Goal: Task Accomplishment & Management: Complete application form

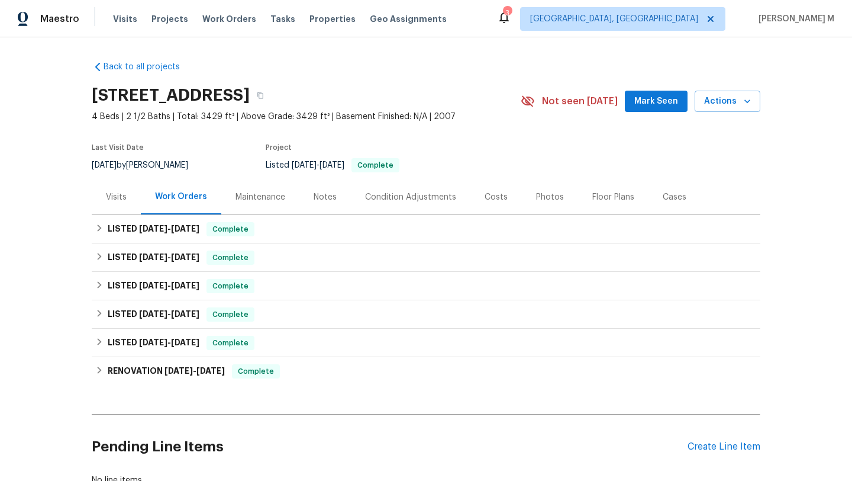
click at [108, 190] on div "Visits" at bounding box center [116, 196] width 49 height 35
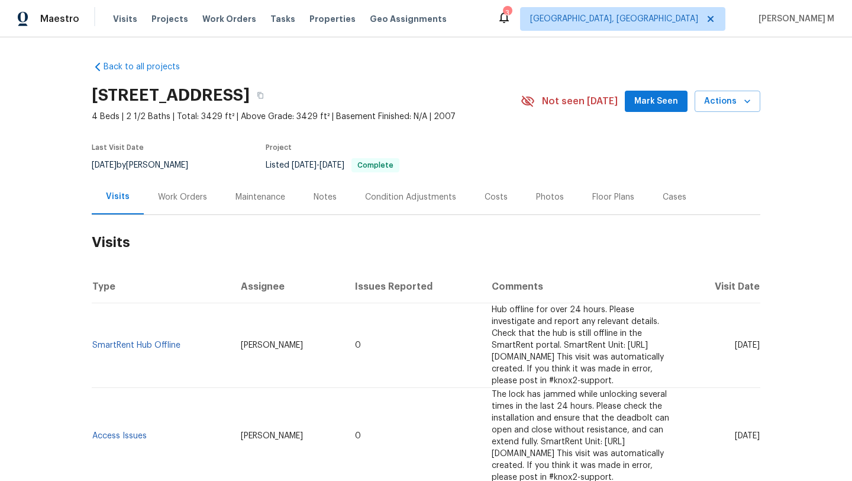
drag, startPoint x: 709, startPoint y: 337, endPoint x: 733, endPoint y: 340, distance: 25.0
click at [735, 341] on span "Tue, Aug 12 2025" at bounding box center [747, 345] width 25 height 8
copy span "Aug 12"
click at [193, 199] on div "Work Orders" at bounding box center [182, 197] width 49 height 12
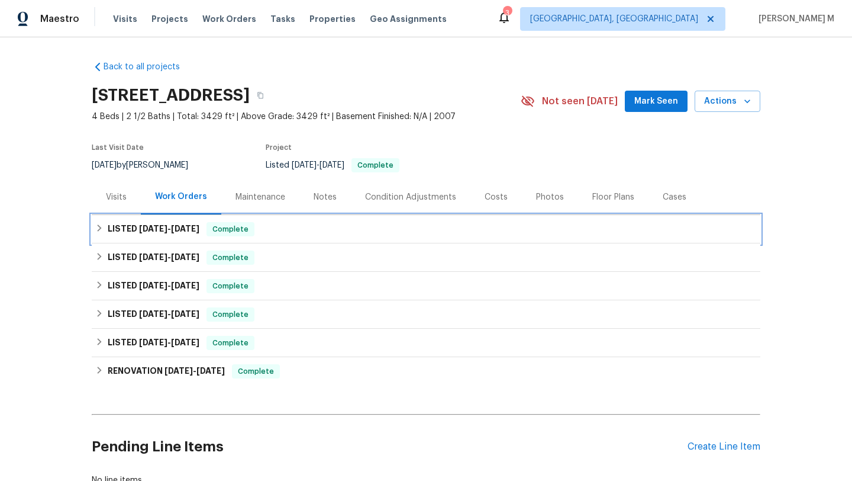
click at [184, 231] on span "9/12/25" at bounding box center [185, 228] width 28 height 8
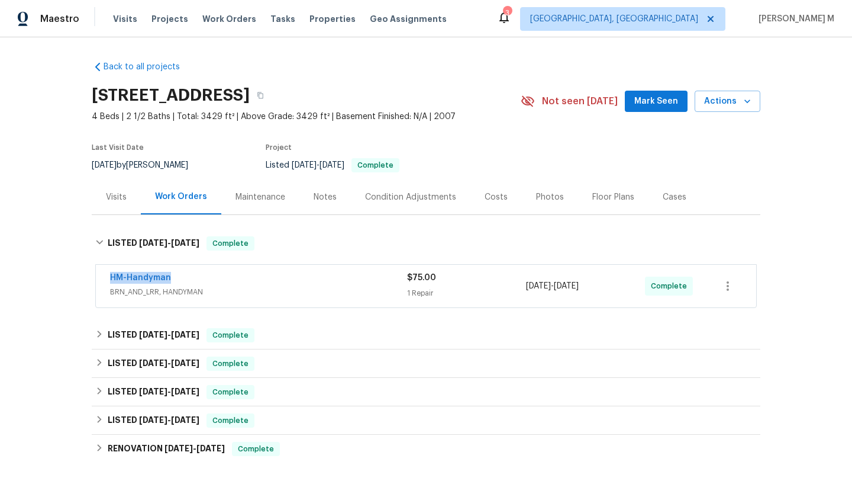
drag, startPoint x: 96, startPoint y: 275, endPoint x: 176, endPoint y: 275, distance: 79.3
click at [176, 275] on div "HM-Handyman BRN_AND_LRR, HANDYMAN $75.00 1 Repair 9/10/2025 - 9/12/2025 Complete" at bounding box center [426, 286] width 661 height 43
copy link "HM-Handyman"
drag, startPoint x: 521, startPoint y: 284, endPoint x: 590, endPoint y: 287, distance: 69.3
click at [579, 287] on span "9/10/2025 - 9/12/2025" at bounding box center [552, 286] width 53 height 12
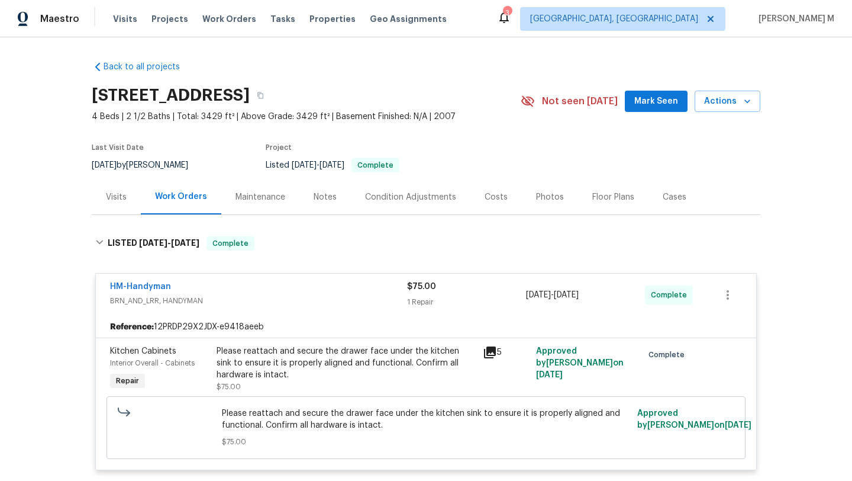
copy span "9/10/2025 - 9/12/2025"
drag, startPoint x: 522, startPoint y: 296, endPoint x: 608, endPoint y: 296, distance: 86.4
click at [608, 296] on div "9/10/2025 - 9/12/2025" at bounding box center [585, 295] width 119 height 28
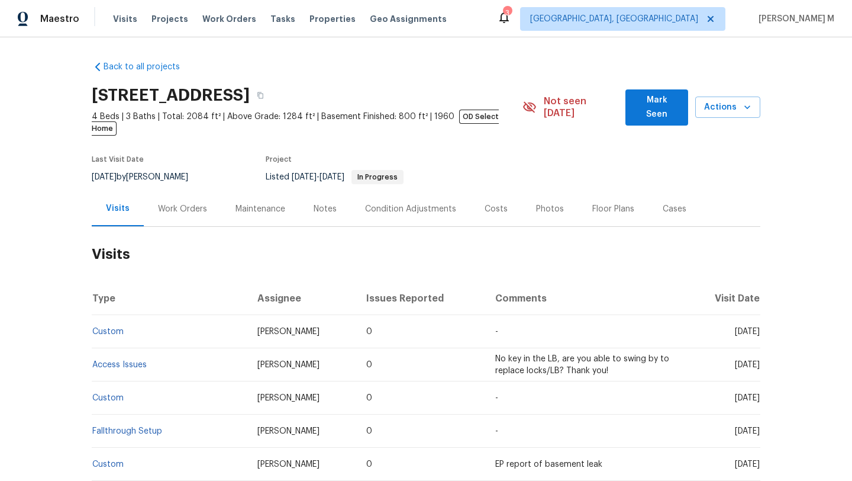
drag, startPoint x: 709, startPoint y: 319, endPoint x: 733, endPoint y: 320, distance: 24.3
click at [735, 327] on span "Fri, Sep 12 2025" at bounding box center [747, 331] width 25 height 8
copy span "Sep 12"
click at [188, 203] on div "Work Orders" at bounding box center [182, 209] width 49 height 12
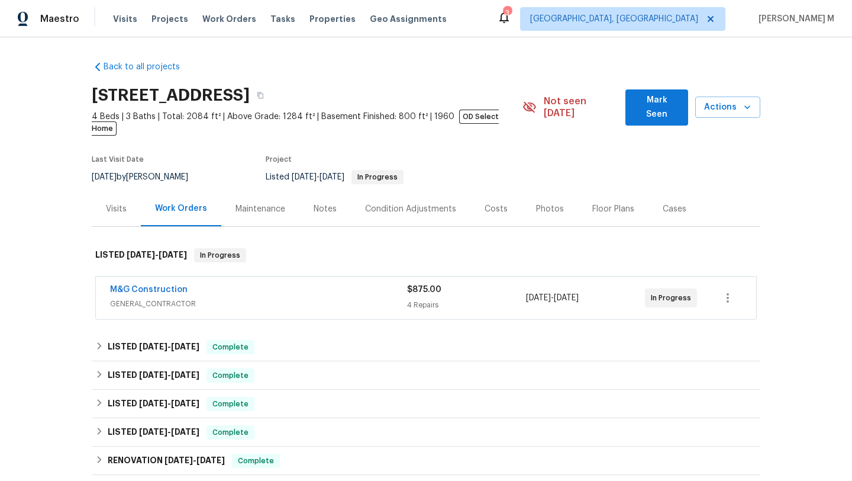
click at [225, 284] on div "M&G Construction" at bounding box center [258, 291] width 297 height 14
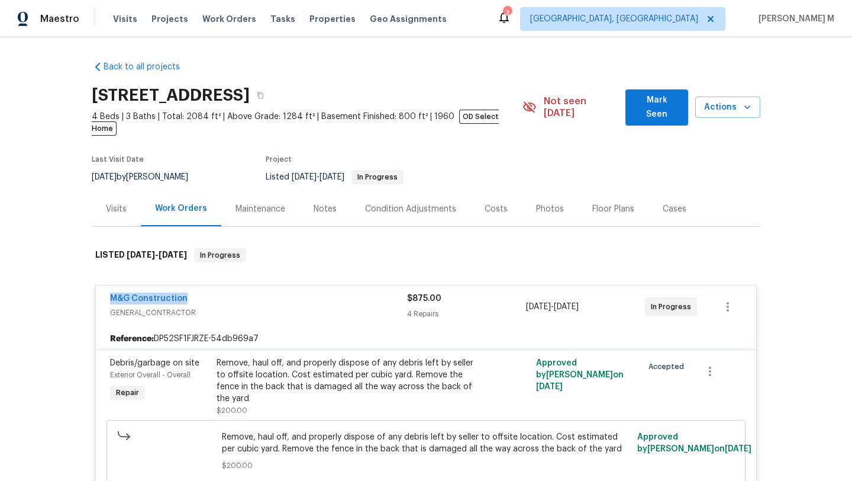
copy link "M&G Construction"
drag, startPoint x: 94, startPoint y: 283, endPoint x: 249, endPoint y: 283, distance: 155.1
click at [249, 285] on div "M&G Construction GENERAL_CONTRACTOR $875.00 4 Repairs 9/15/2025 - 9/16/2025 In …" at bounding box center [426, 306] width 661 height 43
copy span "9/15/2025 - 9/16/2025"
drag, startPoint x: 522, startPoint y: 294, endPoint x: 608, endPoint y: 294, distance: 85.8
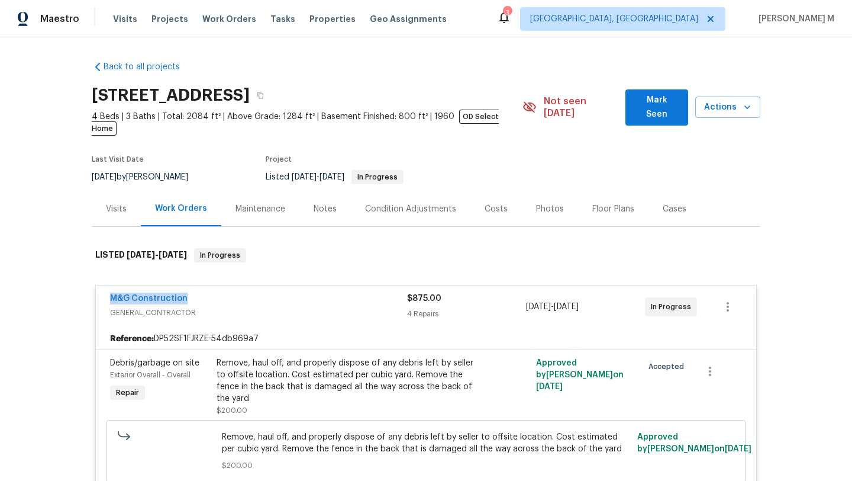
click at [608, 294] on div "9/15/2025 - 9/16/2025" at bounding box center [585, 306] width 119 height 28
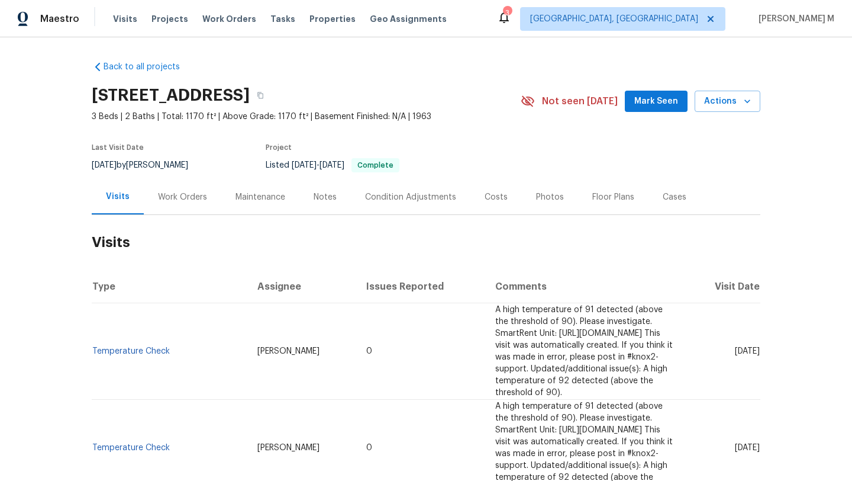
drag, startPoint x: 707, startPoint y: 346, endPoint x: 732, endPoint y: 347, distance: 25.5
click at [735, 347] on span "[DATE]" at bounding box center [747, 351] width 25 height 8
copy span "[DATE]"
click at [172, 202] on div "Work Orders" at bounding box center [182, 197] width 49 height 12
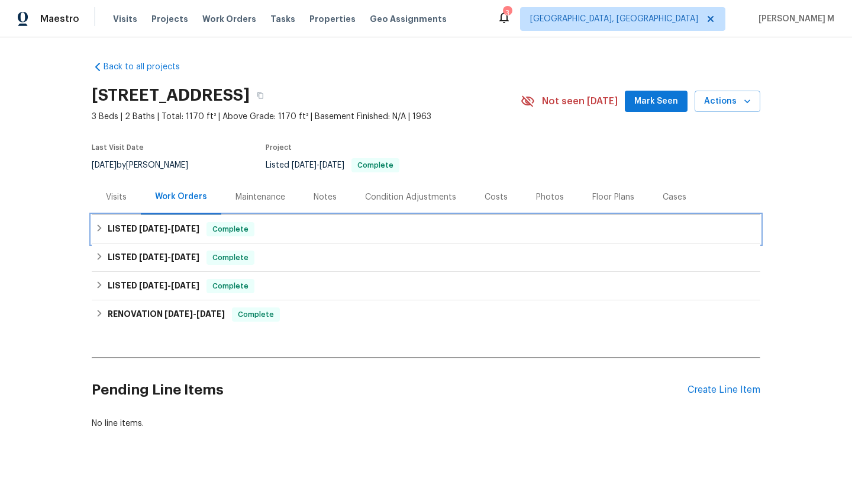
click at [172, 229] on span "4/2/25" at bounding box center [185, 228] width 28 height 8
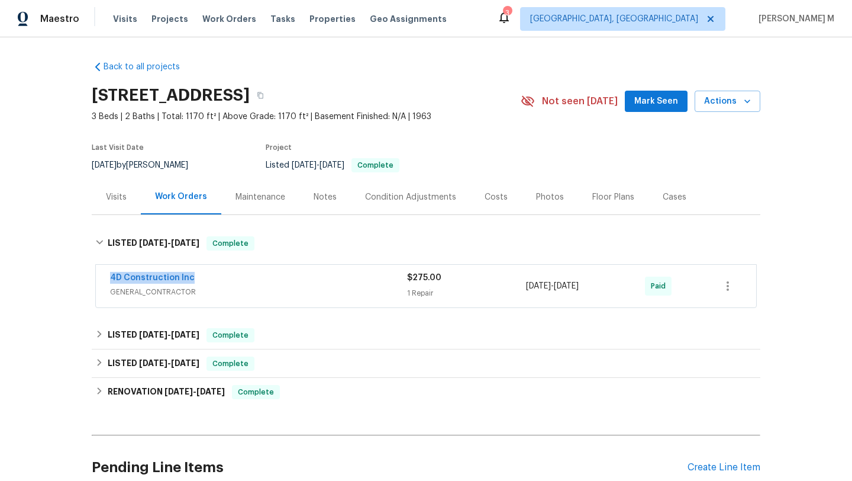
drag, startPoint x: 101, startPoint y: 276, endPoint x: 219, endPoint y: 276, distance: 118.4
click at [219, 276] on div "4D Construction Inc GENERAL_CONTRACTOR $275.00 1 Repair 3/31/2025 - 4/2/2025 Pa…" at bounding box center [426, 286] width 661 height 43
copy link "4D Construction Inc"
click at [227, 282] on div "4D Construction Inc" at bounding box center [258, 279] width 297 height 14
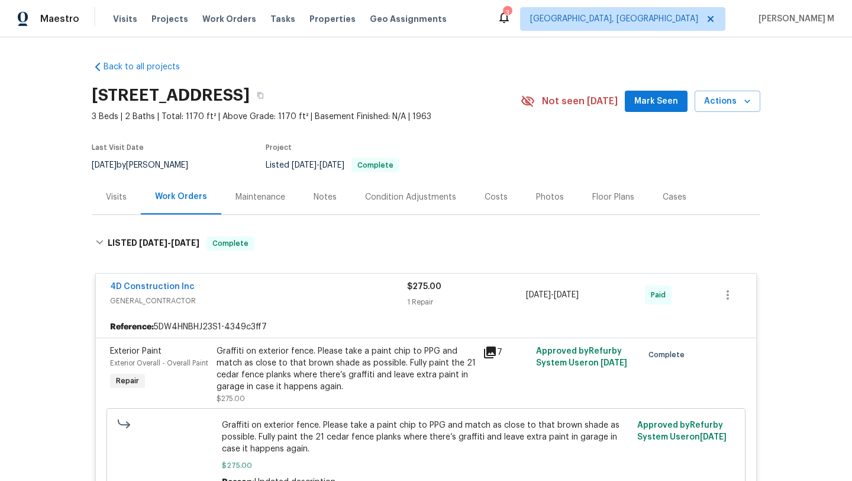
copy span "3/31/2025 - 4/2/2025"
drag, startPoint x: 522, startPoint y: 295, endPoint x: 603, endPoint y: 295, distance: 81.7
click at [603, 295] on div "3/31/2025 - 4/2/2025" at bounding box center [585, 295] width 119 height 28
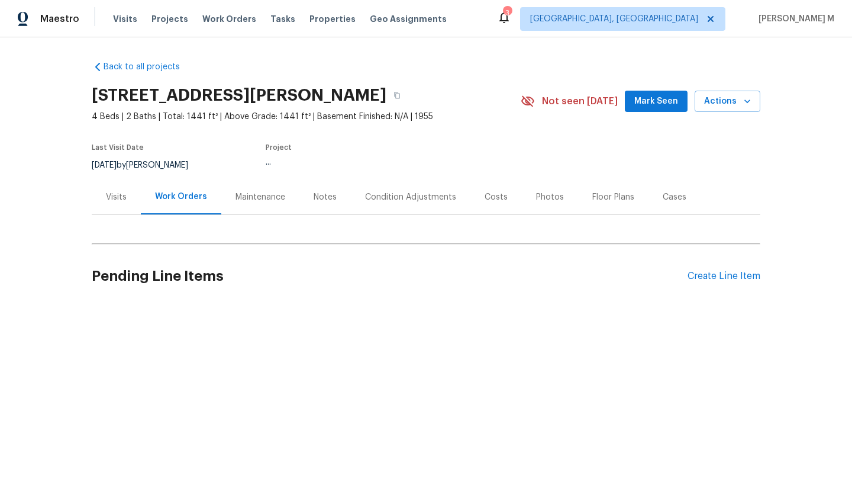
click at [119, 202] on div "Visits" at bounding box center [116, 197] width 21 height 12
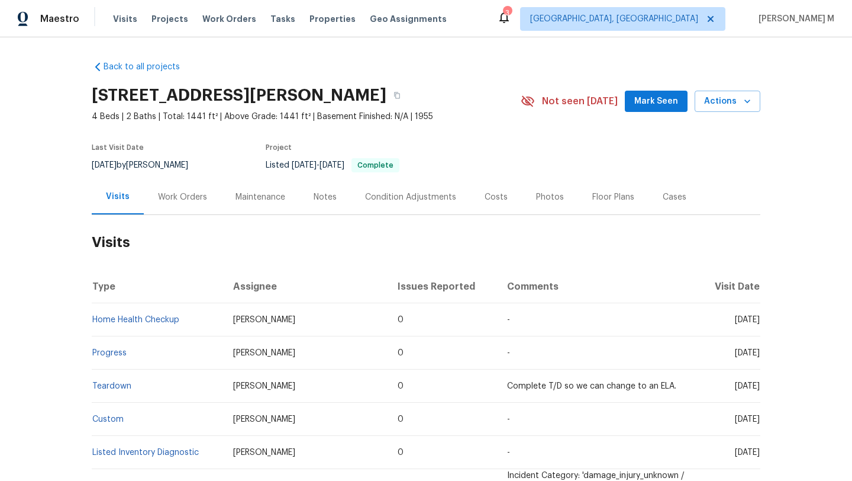
drag, startPoint x: 707, startPoint y: 321, endPoint x: 733, endPoint y: 321, distance: 25.5
click at [735, 321] on span "Thu, Aug 28 2025" at bounding box center [747, 320] width 25 height 8
copy span "Aug 28"
click at [192, 207] on div "Work Orders" at bounding box center [183, 196] width 78 height 35
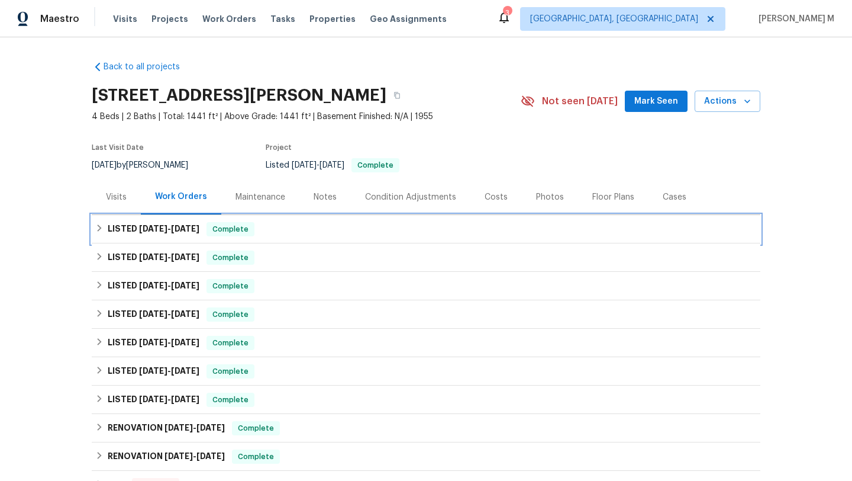
click at [195, 235] on h6 "LISTED 8/6/25 - 8/27/25" at bounding box center [154, 229] width 92 height 14
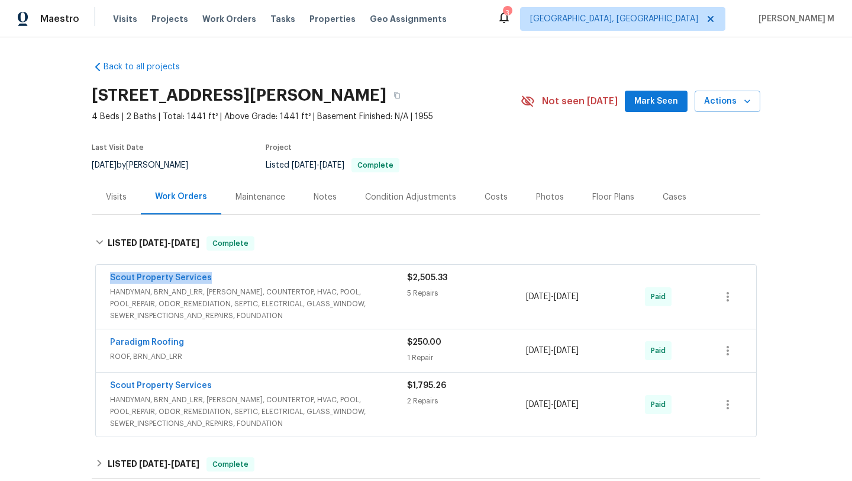
copy link "Scout Property Services"
drag, startPoint x: 100, startPoint y: 276, endPoint x: 247, endPoint y: 276, distance: 146.8
click at [247, 276] on div "Scout Property Services HANDYMAN, BRN_AND_LRR, WELLS, COUNTERTOP, HVAC, POOL, P…" at bounding box center [426, 297] width 661 height 64
copy span "8/19/2025 - 8/22/2025"
drag, startPoint x: 523, startPoint y: 298, endPoint x: 607, endPoint y: 298, distance: 84.7
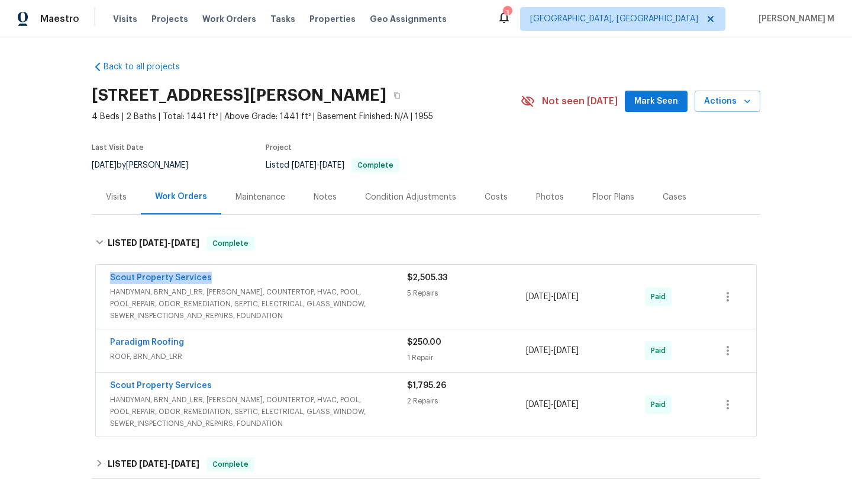
click at [607, 298] on div "8/19/2025 - 8/22/2025" at bounding box center [585, 297] width 119 height 50
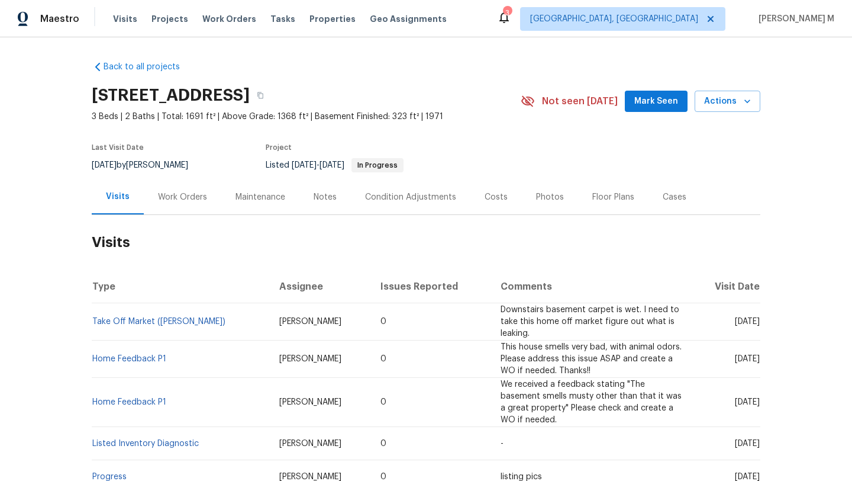
drag, startPoint x: 707, startPoint y: 323, endPoint x: 732, endPoint y: 323, distance: 24.9
click at [735, 323] on span "[DATE]" at bounding box center [747, 321] width 25 height 8
copy span "[DATE]"
click at [182, 210] on div "Work Orders" at bounding box center [183, 196] width 78 height 35
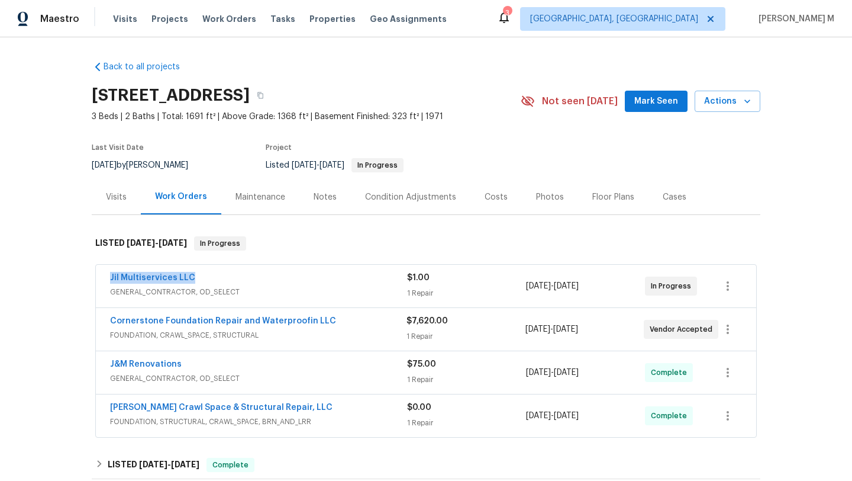
copy link "Jil Multiservices LLC"
drag, startPoint x: 166, startPoint y: 277, endPoint x: 194, endPoint y: 277, distance: 27.8
click at [194, 277] on div "Jil Multiservices LLC GENERAL_CONTRACTOR, OD_SELECT $1.00 1 Repair [DATE] - [DA…" at bounding box center [426, 286] width 661 height 43
click at [376, 288] on span "GENERAL_CONTRACTOR, OD_SELECT" at bounding box center [258, 292] width 297 height 12
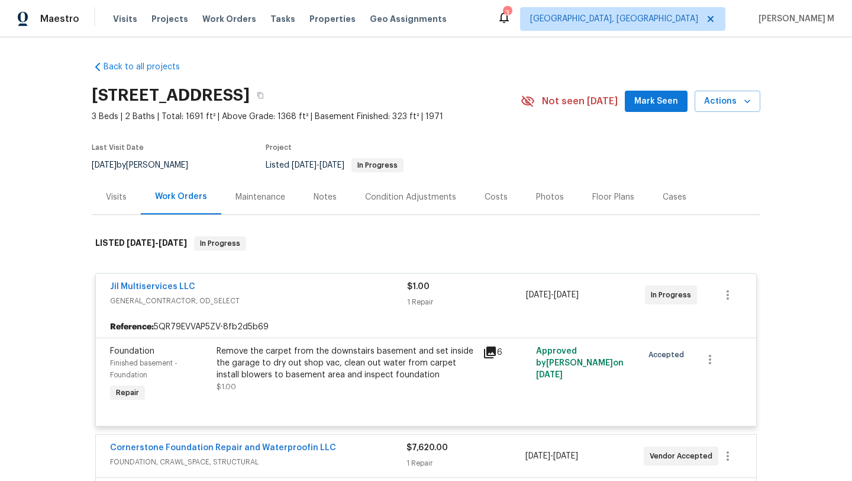
copy span "[DATE] - [DATE]"
drag, startPoint x: 523, startPoint y: 295, endPoint x: 606, endPoint y: 297, distance: 83.5
click at [579, 297] on span "[DATE] - [DATE]" at bounding box center [552, 295] width 53 height 12
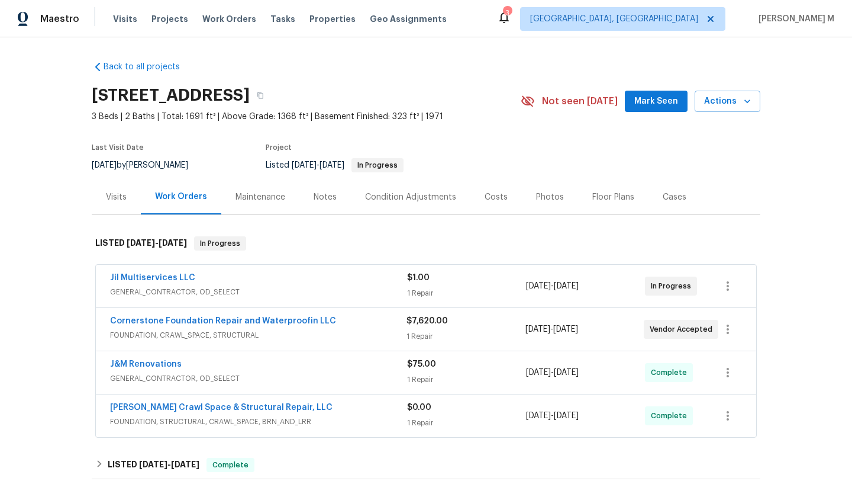
click at [352, 279] on div "Jil Multiservices LLC" at bounding box center [258, 279] width 297 height 14
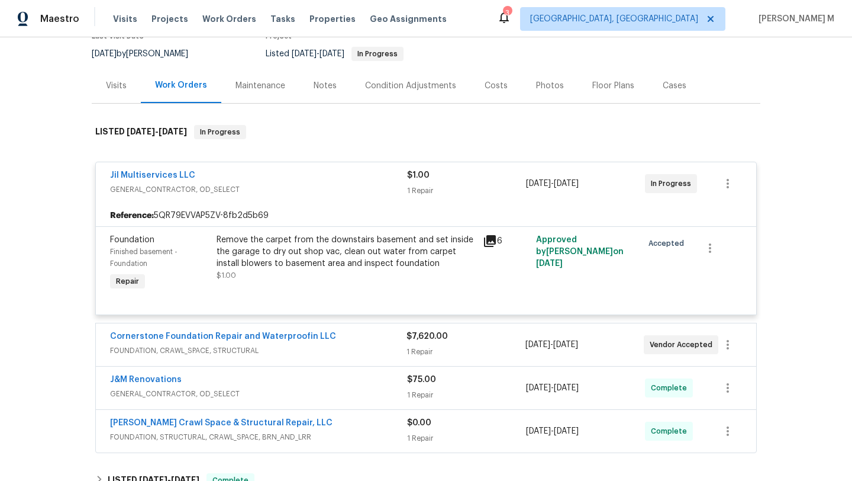
scroll to position [120, 0]
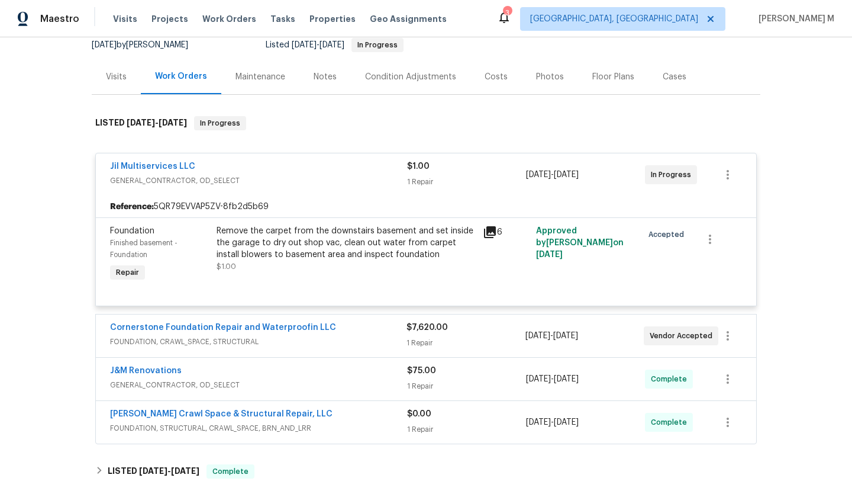
click at [381, 321] on div "Cornerstone Foundation Repair and Waterproofin LLC FOUNDATION, CRAWL_SPACE, STR…" at bounding box center [426, 335] width 661 height 43
click at [388, 336] on span "FOUNDATION, CRAWL_SPACE, STRUCTURAL" at bounding box center [258, 342] width 297 height 12
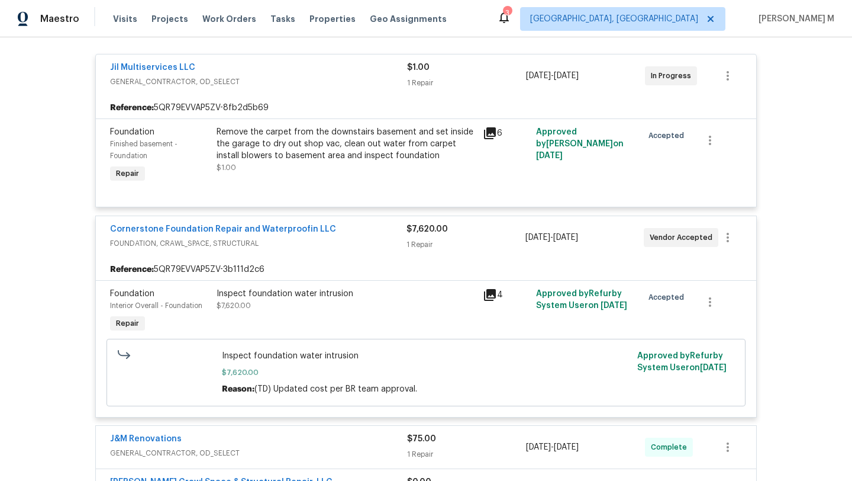
scroll to position [220, 0]
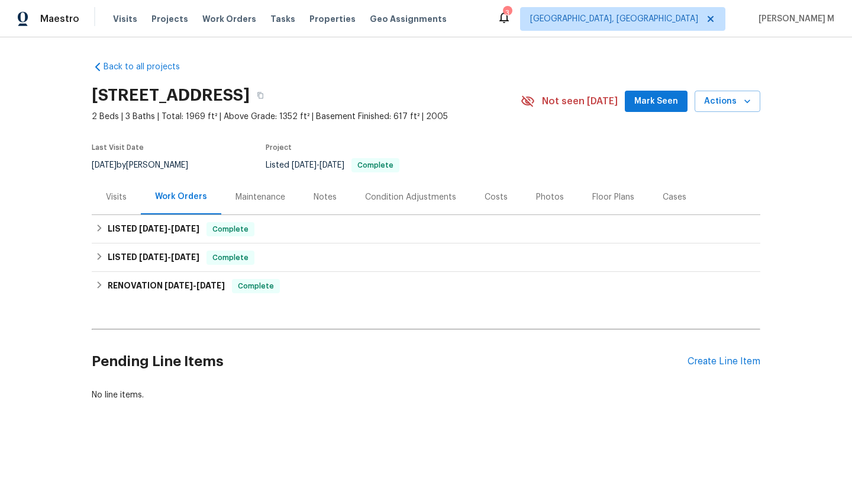
click at [112, 207] on div "Visits" at bounding box center [116, 196] width 49 height 35
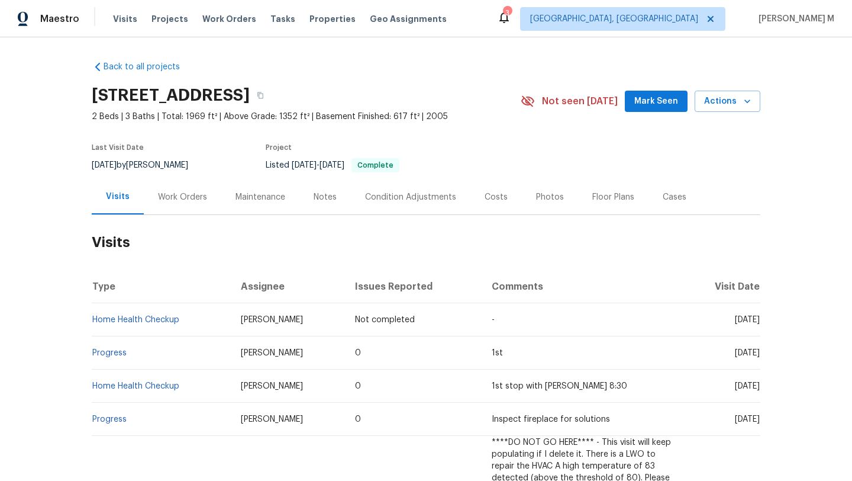
drag, startPoint x: 707, startPoint y: 319, endPoint x: 732, endPoint y: 319, distance: 24.9
click at [735, 320] on span "Mon, Sep 22 2025" at bounding box center [747, 320] width 25 height 8
copy span "Sep 22"
click at [177, 194] on div "Work Orders" at bounding box center [182, 197] width 49 height 12
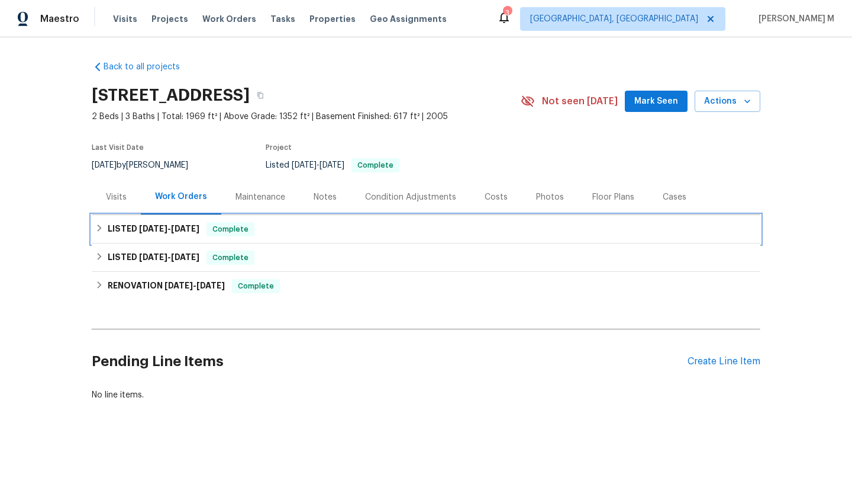
click at [168, 227] on span "6/23/25 - 8/25/25" at bounding box center [169, 228] width 60 height 8
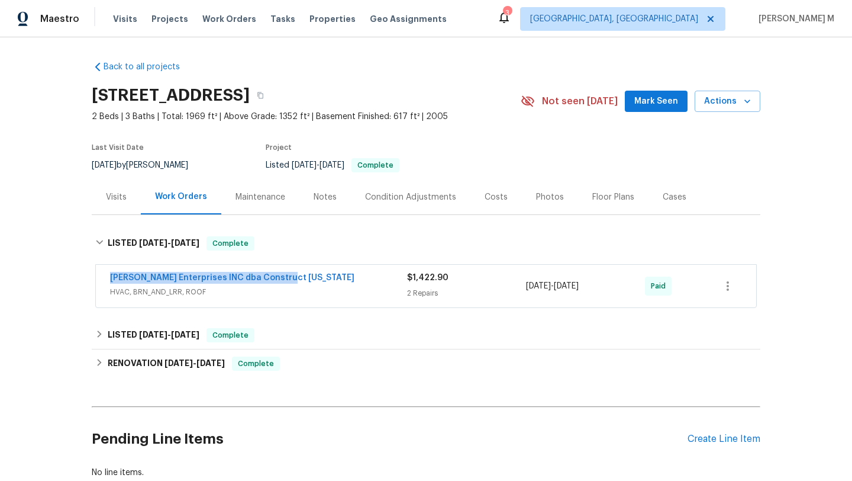
drag, startPoint x: 97, startPoint y: 279, endPoint x: 291, endPoint y: 279, distance: 194.2
click at [291, 279] on div "Strick Enterprises INC dba Construct Ohio HVAC, BRN_AND_LRR, ROOF $1,422.90 2 R…" at bounding box center [426, 286] width 661 height 43
copy link "Strick Enterprises INC dba Construct Ohio"
drag, startPoint x: 523, startPoint y: 285, endPoint x: 611, endPoint y: 287, distance: 87.6
click at [611, 287] on div "7/10/2025 - 8/25/2025" at bounding box center [585, 286] width 119 height 28
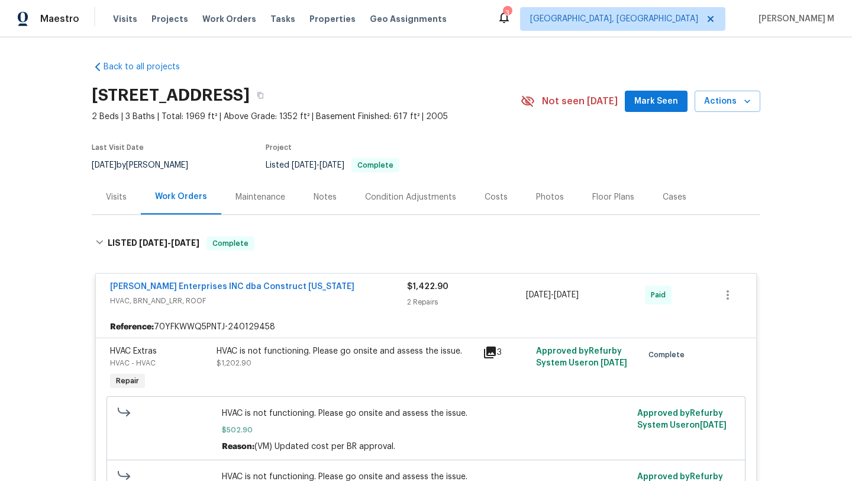
copy div "7/10/2025 - 8/25/2025"
drag, startPoint x: 520, startPoint y: 297, endPoint x: 607, endPoint y: 296, distance: 87.0
click at [607, 296] on div "Strick Enterprises INC dba Construct Ohio HVAC, BRN_AND_LRR, ROOF $1,422.90 2 R…" at bounding box center [412, 295] width 604 height 28
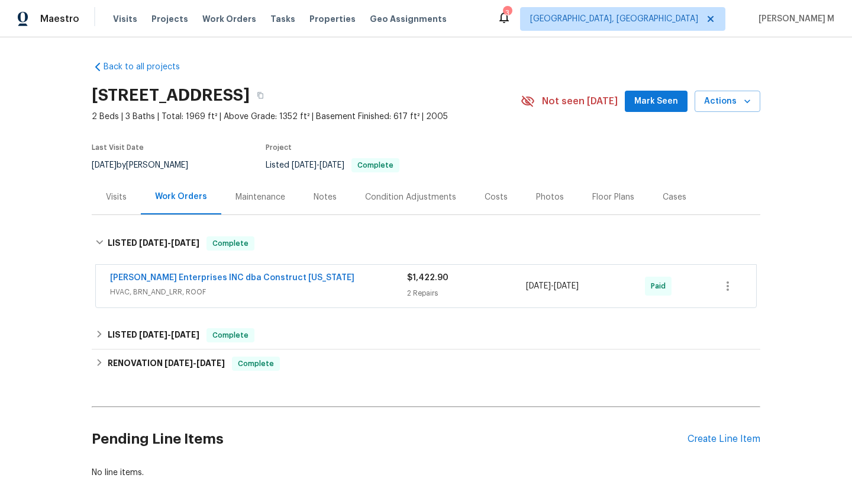
click at [119, 200] on div "Visits" at bounding box center [116, 197] width 21 height 12
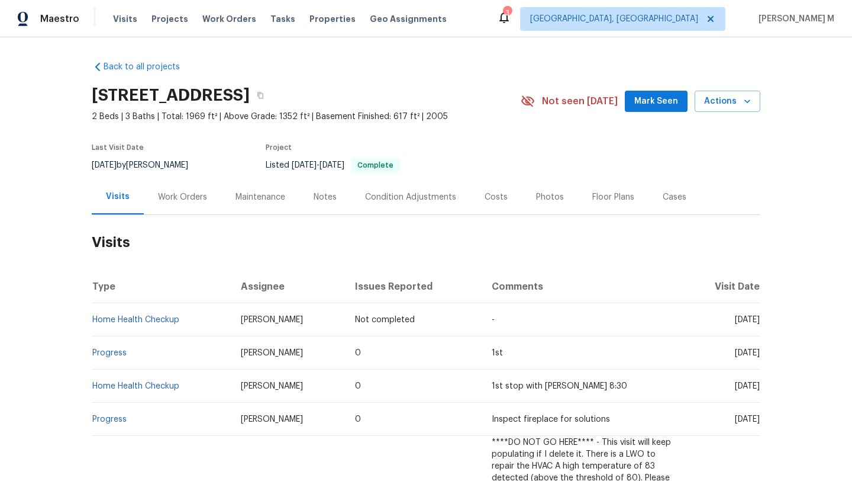
drag, startPoint x: 709, startPoint y: 321, endPoint x: 745, endPoint y: 321, distance: 36.1
click at [745, 321] on span "Mon, Sep 22 2025" at bounding box center [747, 320] width 25 height 8
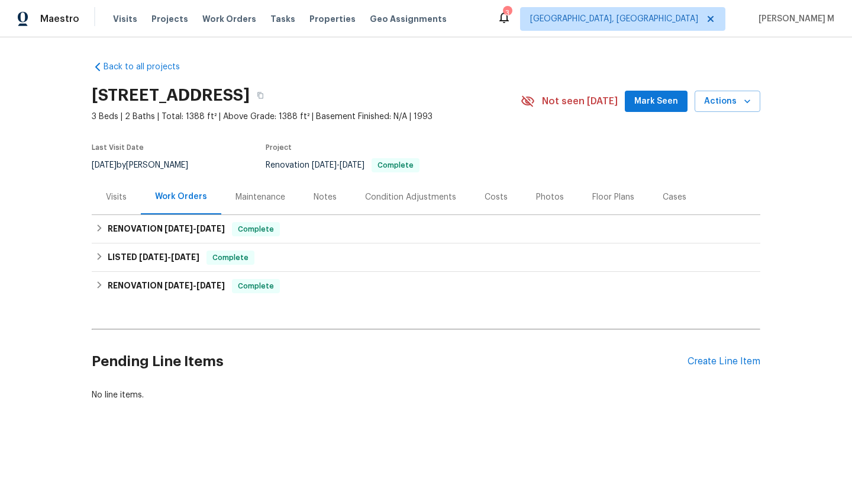
click at [107, 193] on div "Visits" at bounding box center [116, 197] width 21 height 12
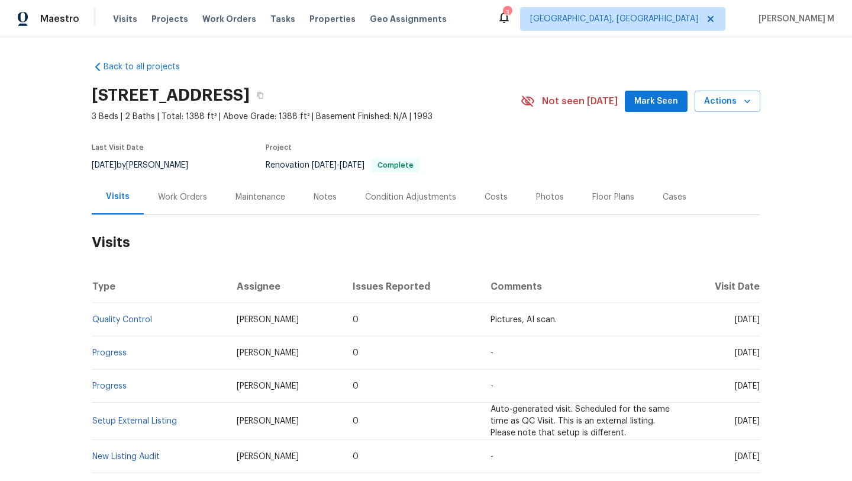
click at [666, 197] on div "Cases" at bounding box center [675, 197] width 24 height 12
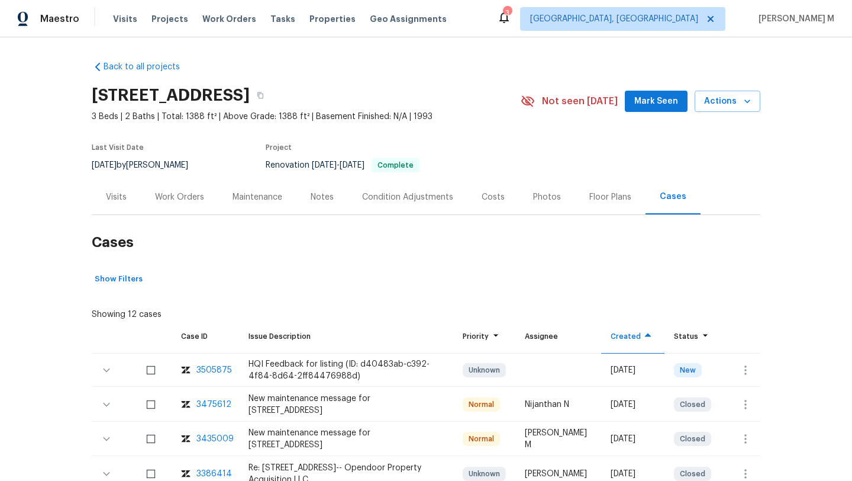
scroll to position [55, 0]
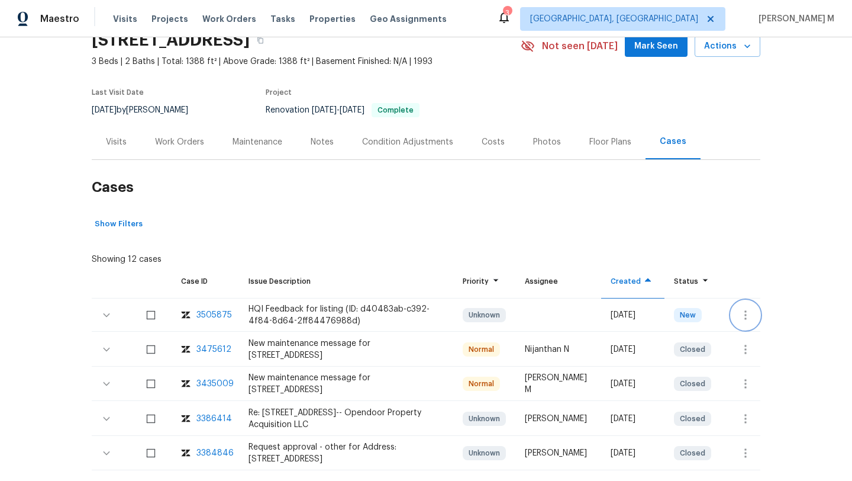
click at [744, 320] on icon "button" at bounding box center [746, 315] width 14 height 14
click at [744, 320] on li "Create a visit" at bounding box center [783, 315] width 123 height 20
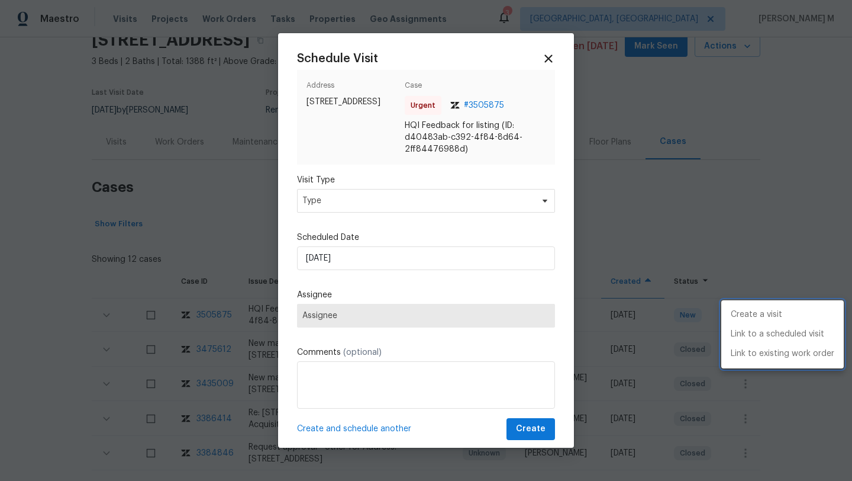
click at [412, 210] on div at bounding box center [426, 240] width 852 height 481
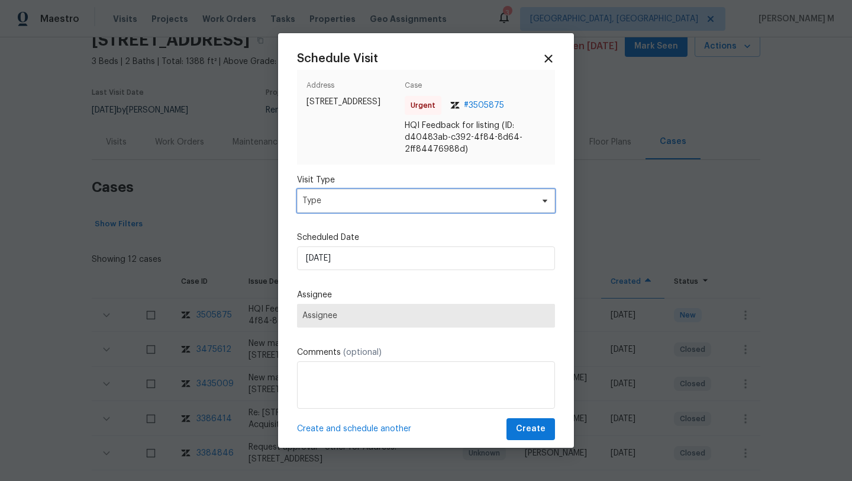
click at [419, 198] on span "Type" at bounding box center [417, 201] width 230 height 12
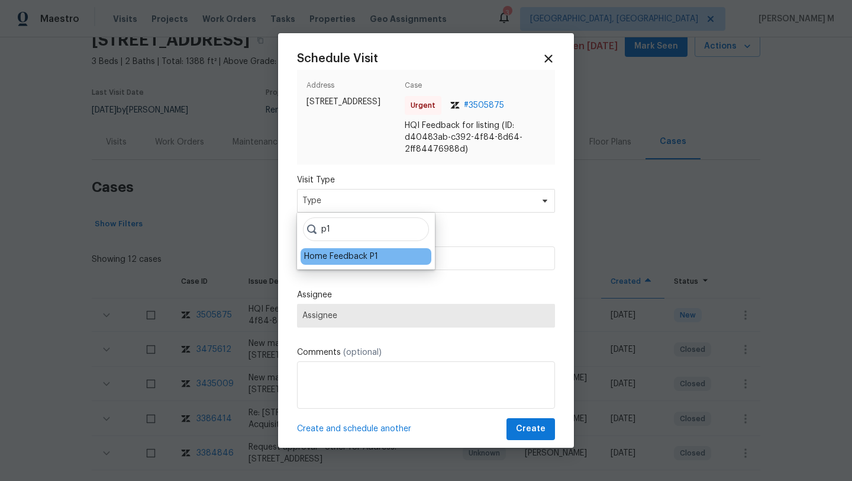
type input "p1"
click at [343, 254] on div "Home Feedback P1" at bounding box center [341, 256] width 74 height 12
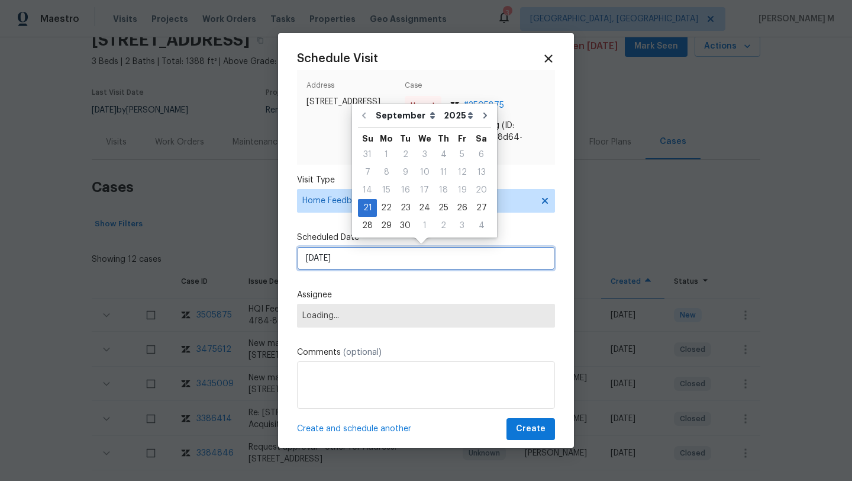
click at [345, 262] on input "[DATE]" at bounding box center [426, 258] width 258 height 24
click at [388, 211] on div "22" at bounding box center [386, 207] width 19 height 17
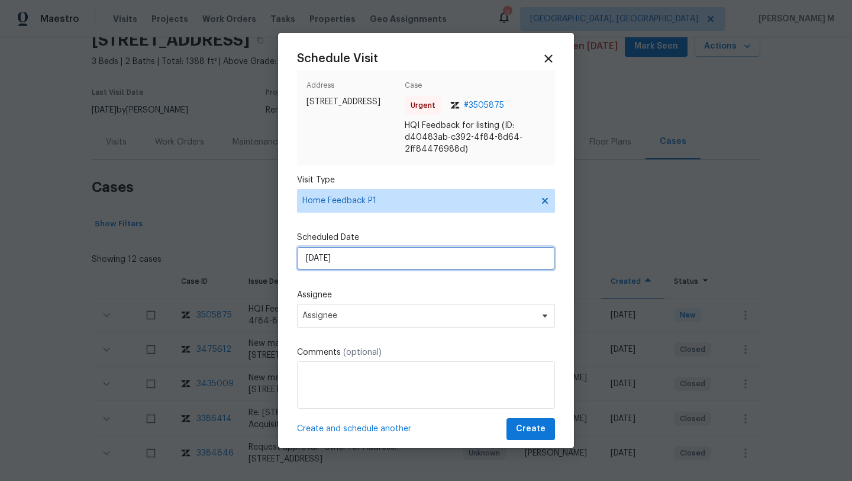
click at [372, 255] on input "[DATE]" at bounding box center [426, 258] width 258 height 24
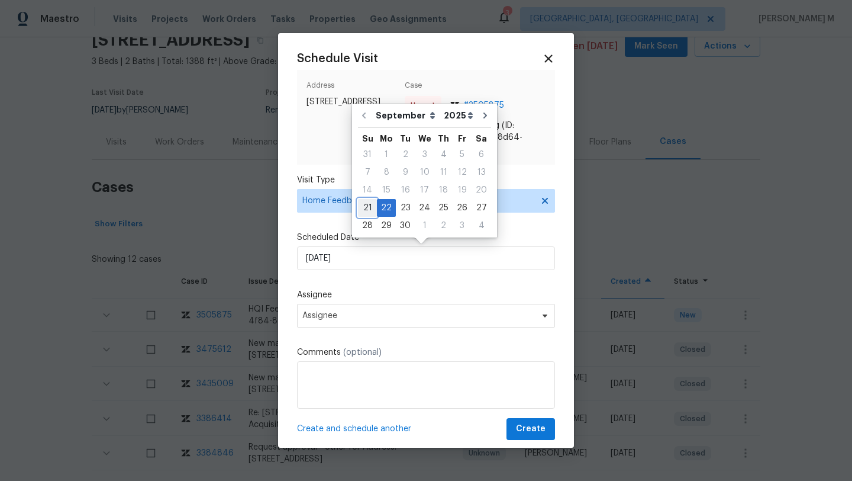
click at [363, 212] on div "21" at bounding box center [367, 207] width 19 height 17
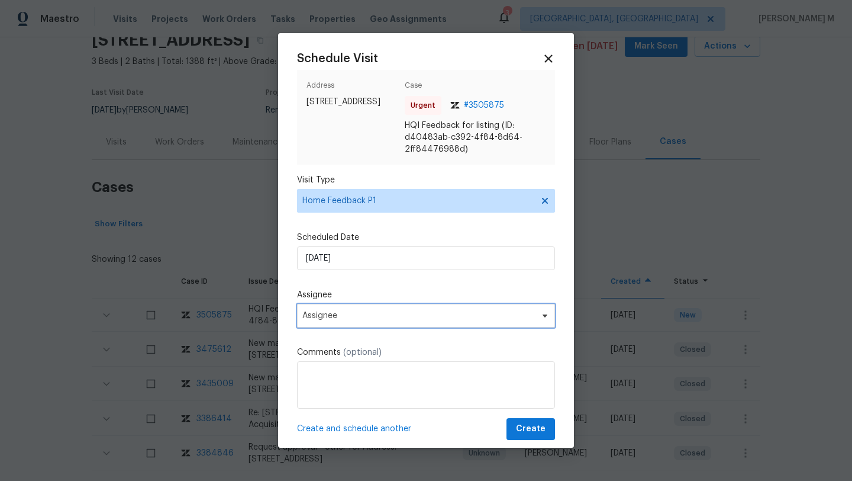
click at [341, 321] on span "Assignee" at bounding box center [426, 316] width 258 height 24
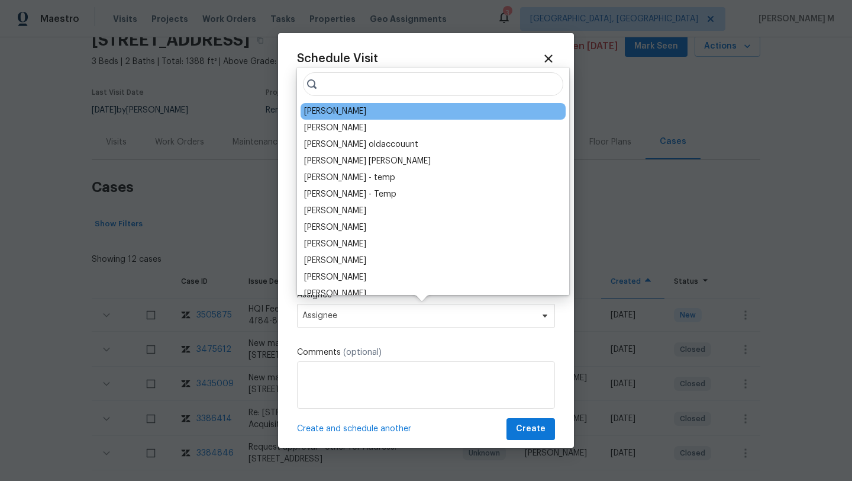
click at [342, 115] on div "[PERSON_NAME]" at bounding box center [335, 111] width 62 height 12
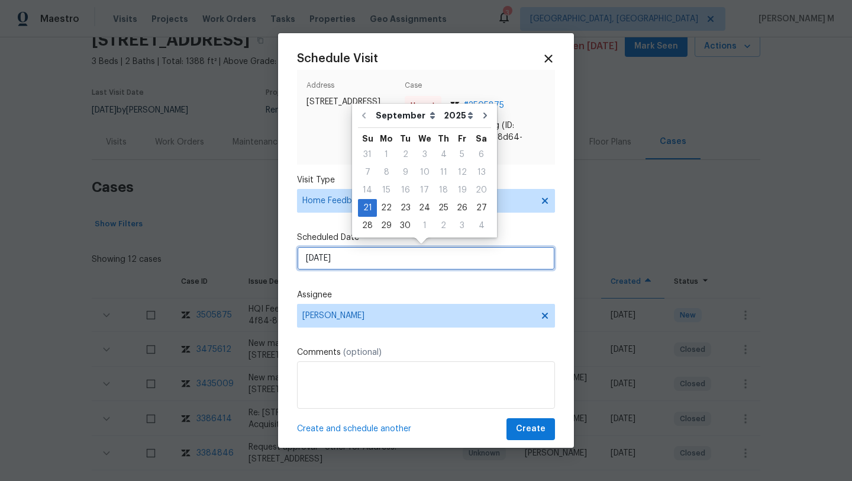
click at [381, 262] on input "[DATE]" at bounding box center [426, 258] width 258 height 24
click at [390, 205] on div "22" at bounding box center [386, 207] width 19 height 17
type input "[DATE]"
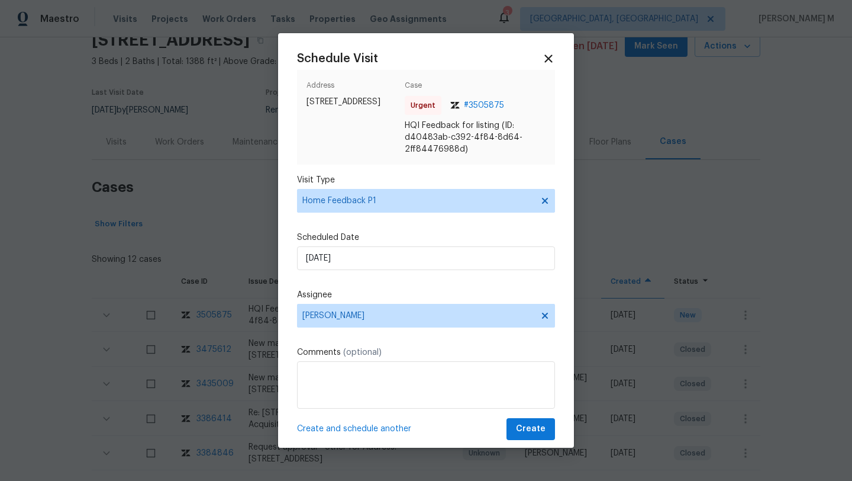
click at [399, 187] on div "Visit Type Home Feedback P1" at bounding box center [426, 193] width 258 height 38
click at [537, 202] on span at bounding box center [543, 200] width 13 height 9
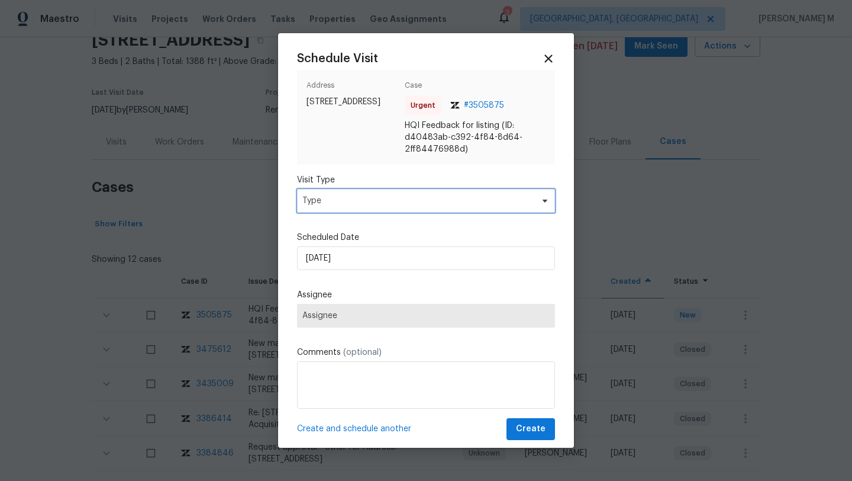
click at [493, 205] on span "Type" at bounding box center [417, 201] width 230 height 12
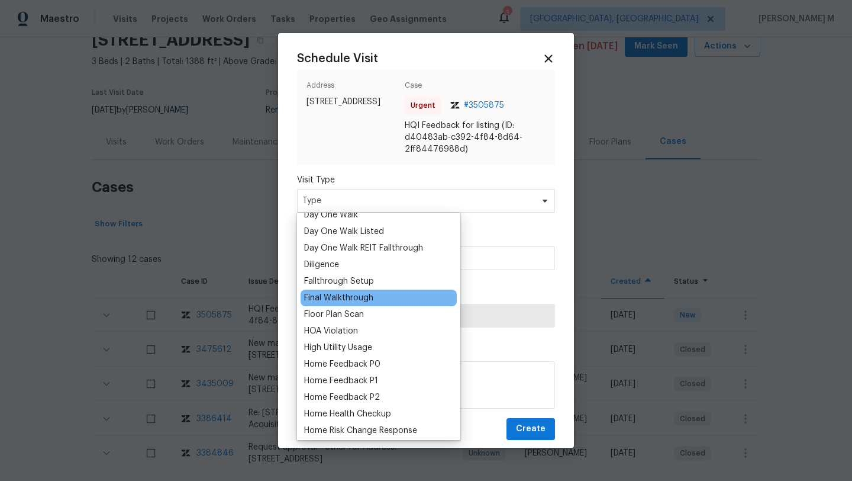
scroll to position [225, 0]
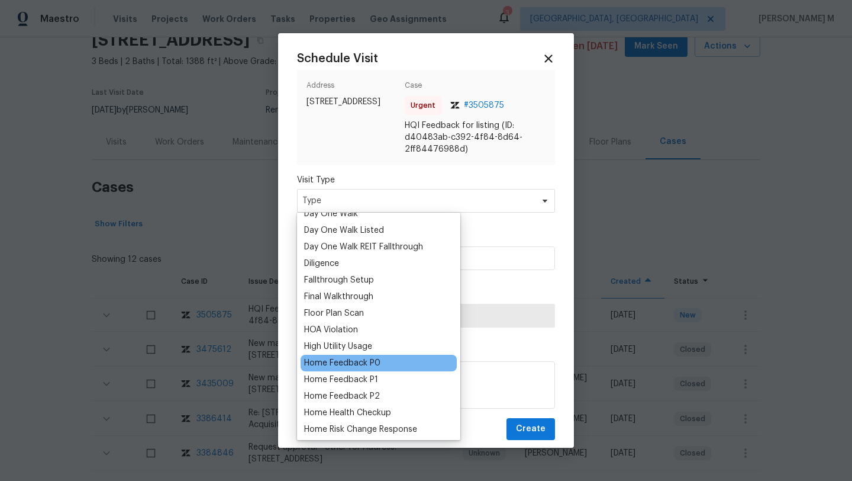
click at [367, 366] on div "Home Feedback P0" at bounding box center [342, 363] width 76 height 12
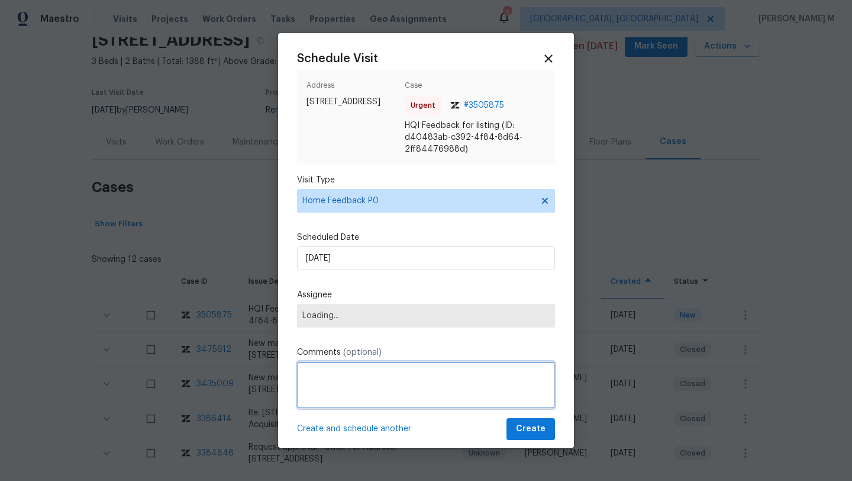
click at [375, 371] on textarea at bounding box center [426, 384] width 258 height 47
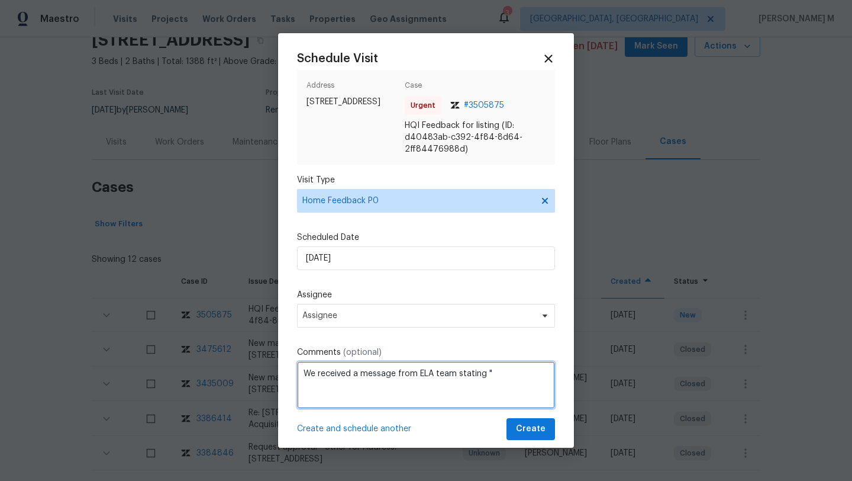
paste textarea "The sunroom is locked and no key is able to unlock the door. Can we get someone…"
click at [493, 396] on textarea "We received a message from ELA team stating, "The sunroom is locked and no key …" at bounding box center [426, 384] width 258 height 47
drag, startPoint x: 480, startPoint y: 397, endPoint x: 513, endPoint y: 397, distance: 33.1
click at [513, 397] on textarea "We received a message from ELA team stating, "The sunroom is locked and no key …" at bounding box center [426, 384] width 258 height 47
paste textarea "Kindly complete the visit and update if any WO needs to be created. Thank you"
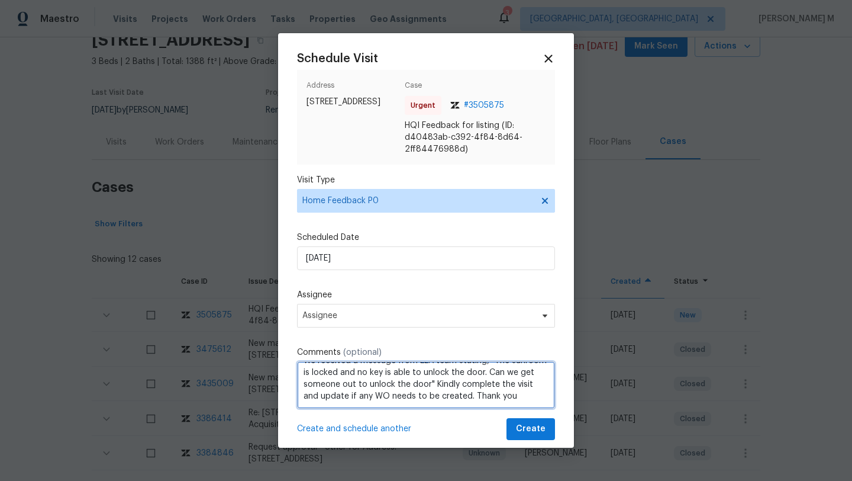
scroll to position [25, 0]
type textarea "We received a message from ELA team stating, "The sunroom is locked and no key …"
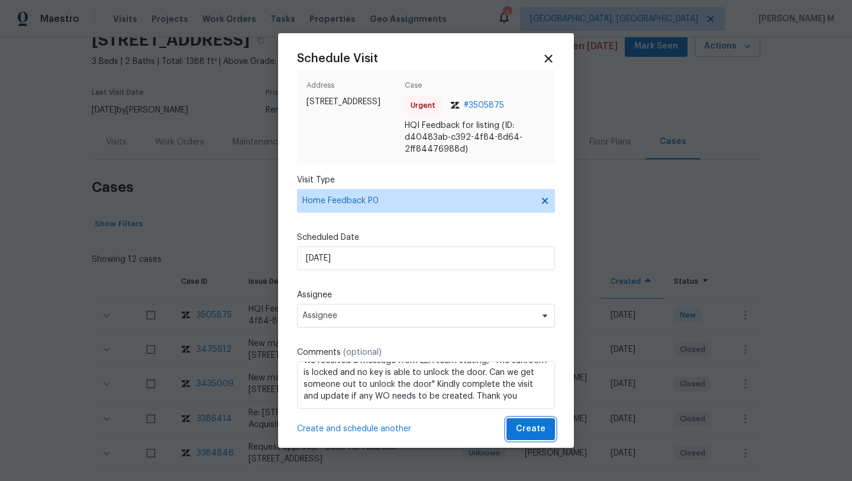
click at [516, 426] on span "Create" at bounding box center [531, 428] width 30 height 15
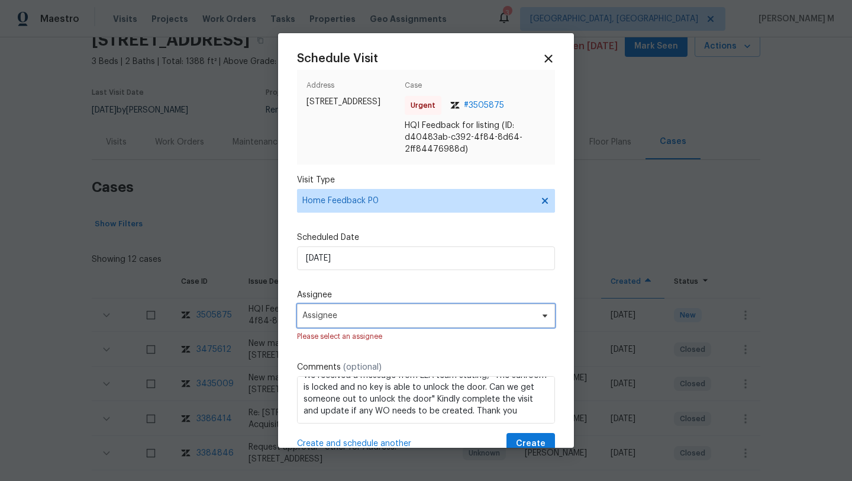
click at [427, 317] on span "Assignee" at bounding box center [418, 315] width 232 height 9
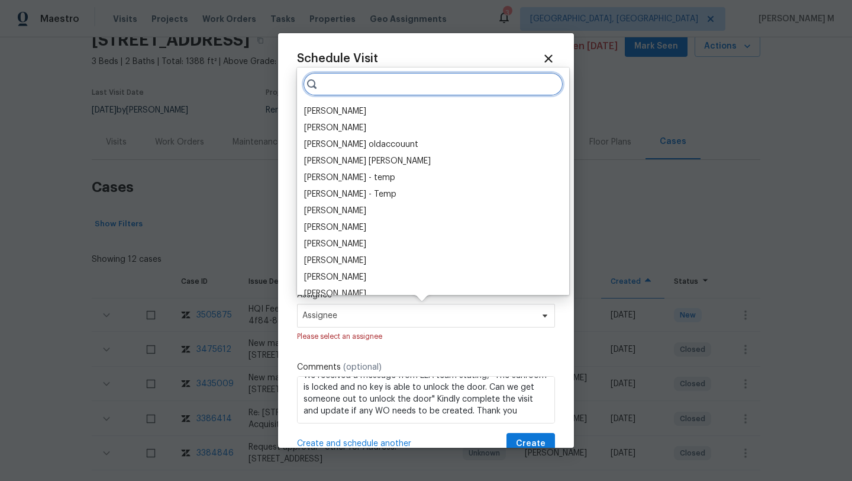
click at [438, 81] on input "search" at bounding box center [433, 84] width 260 height 24
paste input "[PERSON_NAME]"
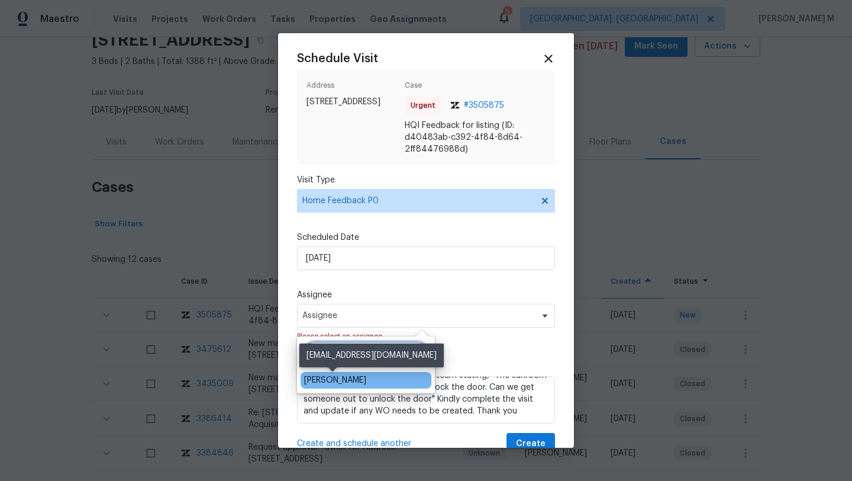
type input "[PERSON_NAME]"
click at [346, 382] on div "[PERSON_NAME]" at bounding box center [335, 380] width 62 height 12
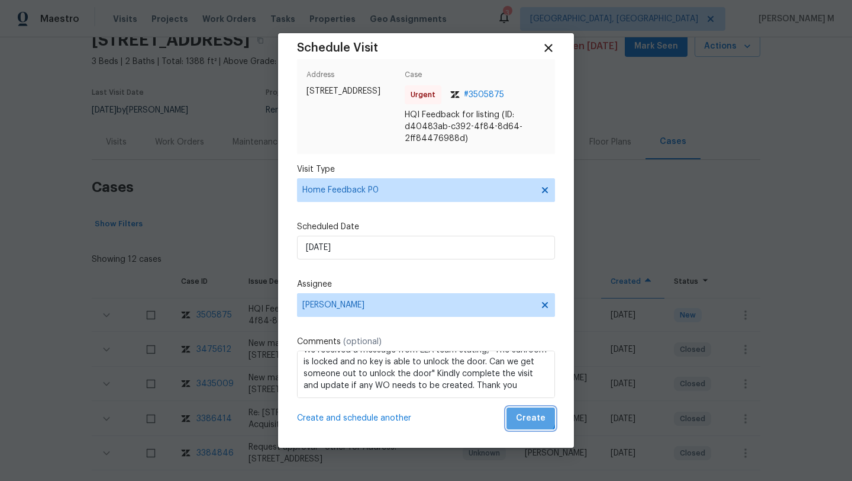
click at [522, 416] on span "Create" at bounding box center [531, 418] width 30 height 15
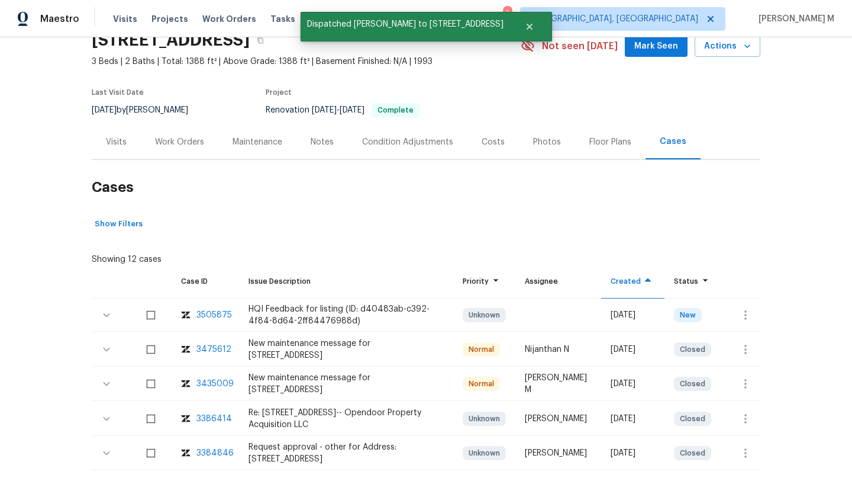
click at [125, 150] on div "Visits" at bounding box center [116, 141] width 49 height 35
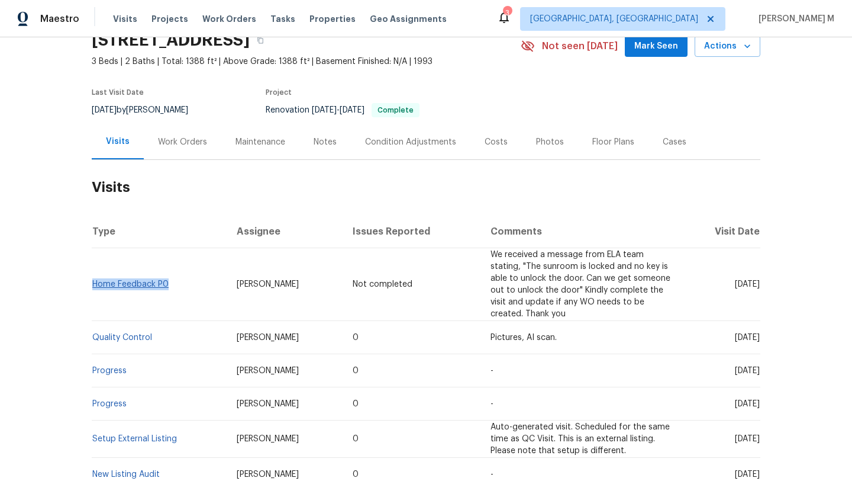
drag, startPoint x: 172, startPoint y: 284, endPoint x: 91, endPoint y: 281, distance: 80.6
click at [92, 281] on td "Home Feedback P0" at bounding box center [160, 284] width 136 height 73
copy link "Home Feedback P0"
drag, startPoint x: 220, startPoint y: 286, endPoint x: 288, endPoint y: 286, distance: 68.7
click at [288, 286] on td "[PERSON_NAME]" at bounding box center [285, 284] width 116 height 73
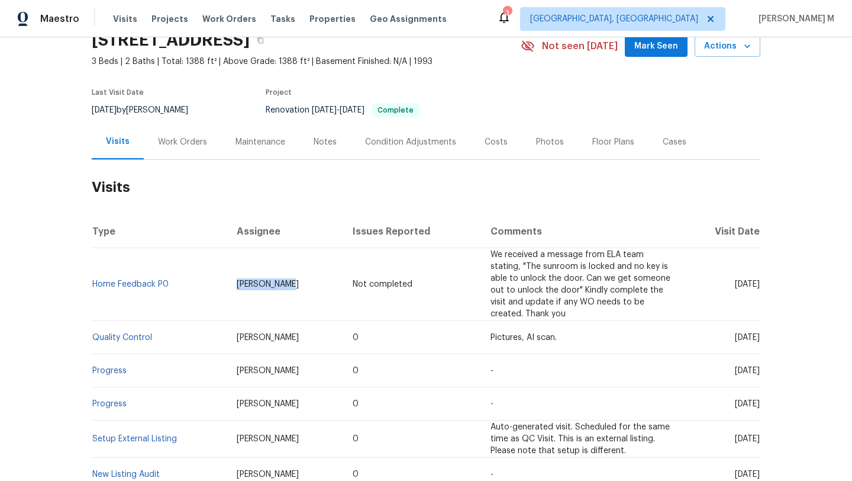
copy span "[PERSON_NAME]"
drag, startPoint x: 709, startPoint y: 284, endPoint x: 726, endPoint y: 283, distance: 17.8
click at [735, 283] on span "[DATE]" at bounding box center [747, 284] width 25 height 8
drag, startPoint x: 707, startPoint y: 337, endPoint x: 732, endPoint y: 337, distance: 24.9
click at [735, 337] on span "[DATE]" at bounding box center [747, 337] width 25 height 8
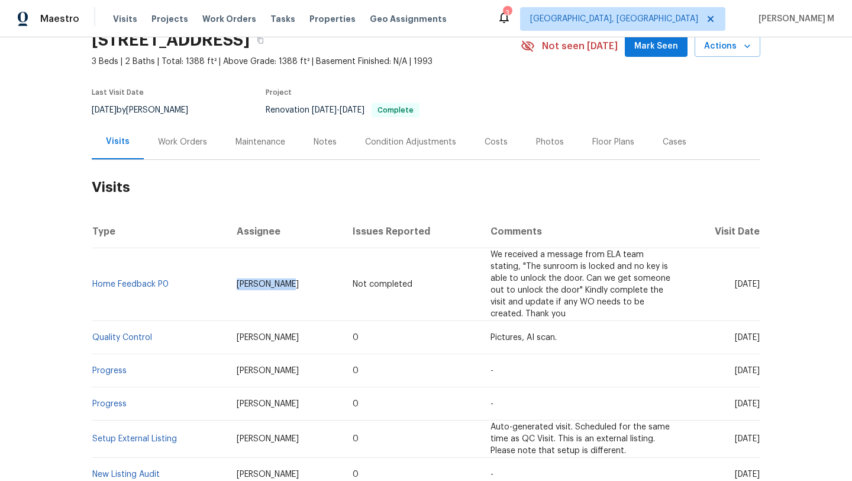
copy span "[DATE]"
click at [168, 142] on div "Work Orders" at bounding box center [182, 142] width 49 height 12
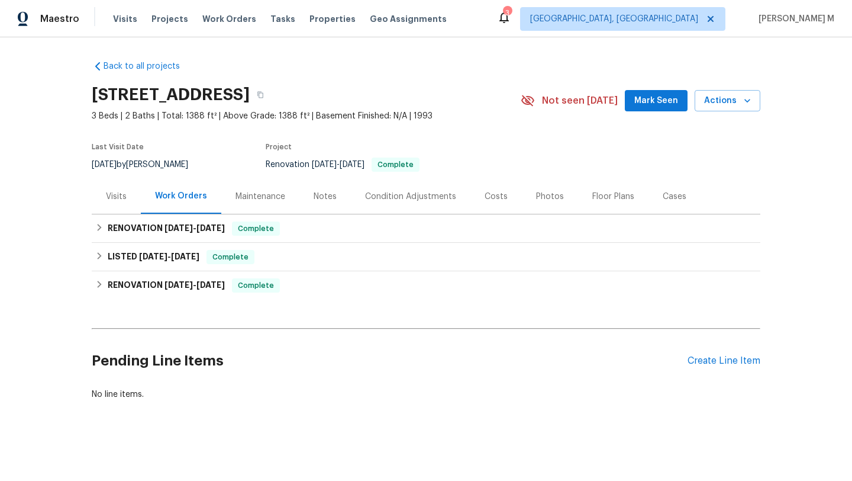
scroll to position [9, 0]
click at [158, 221] on h6 "RENOVATION [DATE] - [DATE]" at bounding box center [166, 228] width 117 height 14
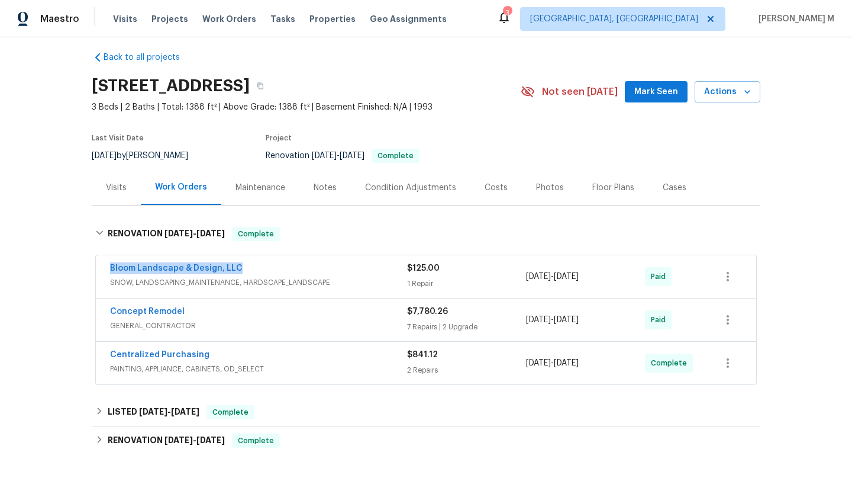
drag, startPoint x: 96, startPoint y: 263, endPoint x: 261, endPoint y: 262, distance: 164.6
click at [262, 262] on div "Bloom Landscape & Design, LLC SNOW, LANDSCAPING_MAINTENANCE, HARDSCAPE_LANDSCAP…" at bounding box center [426, 276] width 661 height 43
copy link "Bloom Landscape & Design, LLC"
drag, startPoint x: 522, startPoint y: 274, endPoint x: 607, endPoint y: 275, distance: 85.8
click at [607, 275] on div "[DATE] - [DATE]" at bounding box center [585, 276] width 119 height 28
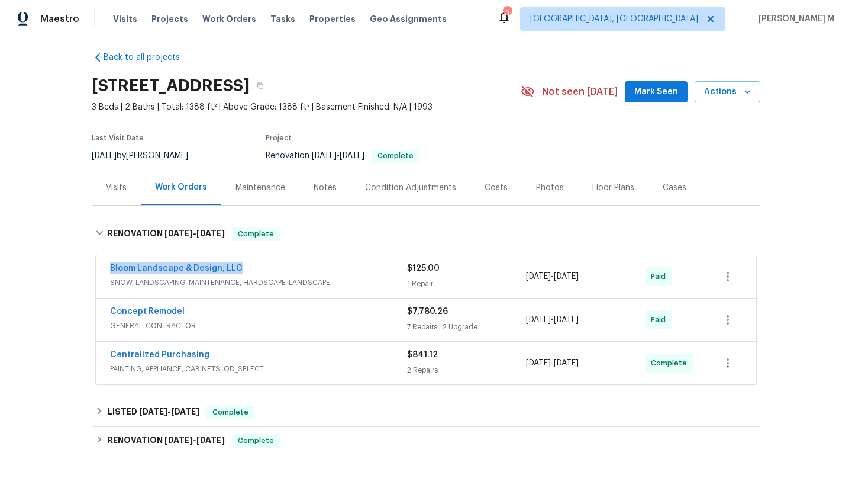
copy span "[DATE] - [DATE]"
